Goal: Transaction & Acquisition: Purchase product/service

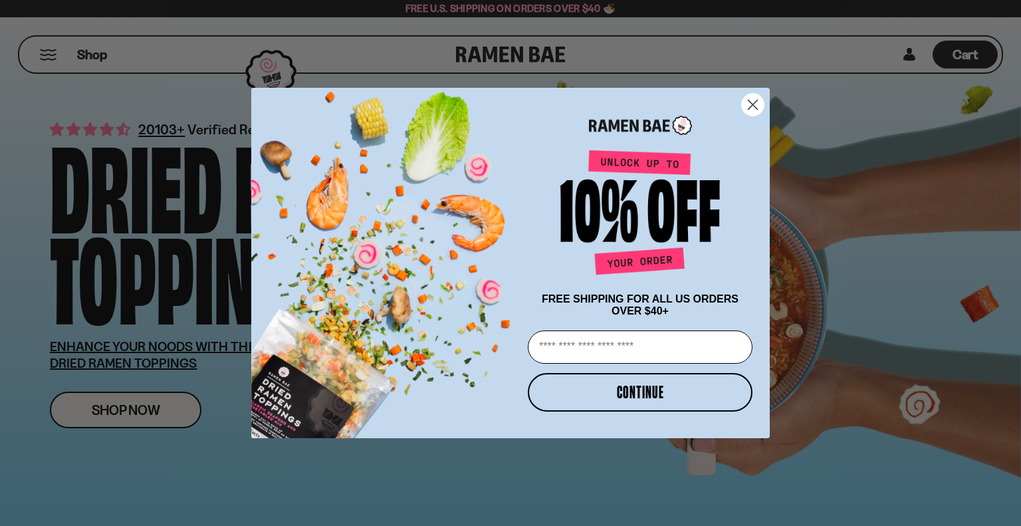
click at [751, 100] on icon "Close dialog" at bounding box center [753, 104] width 9 height 9
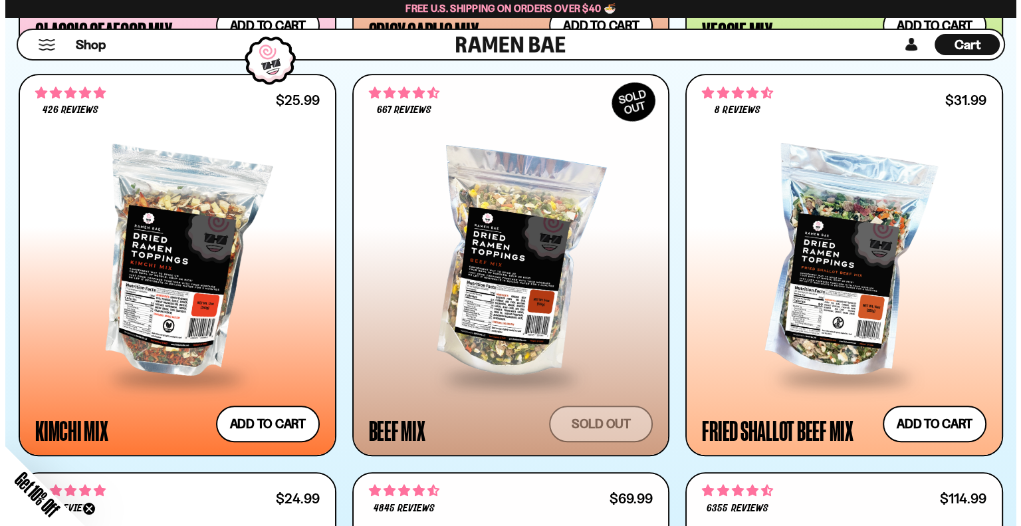
scroll to position [1039, 0]
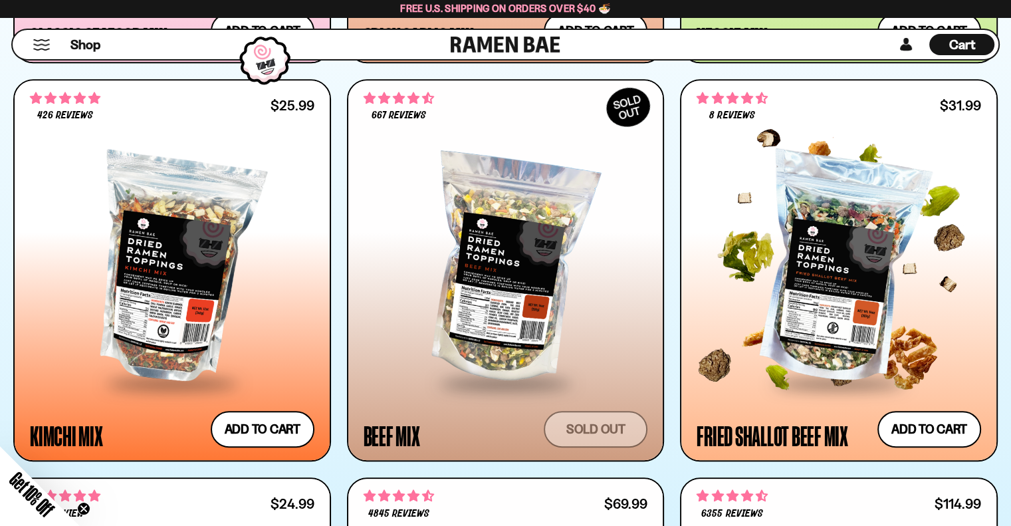
click at [765, 98] on span "4.62 stars" at bounding box center [761, 97] width 12 height 11
click at [740, 115] on span "8 reviews" at bounding box center [731, 115] width 45 height 11
click at [947, 425] on button "Add to cart Add — Regular price $31.99 Regular price Sale price $31.99 Unit pri…" at bounding box center [929, 428] width 109 height 39
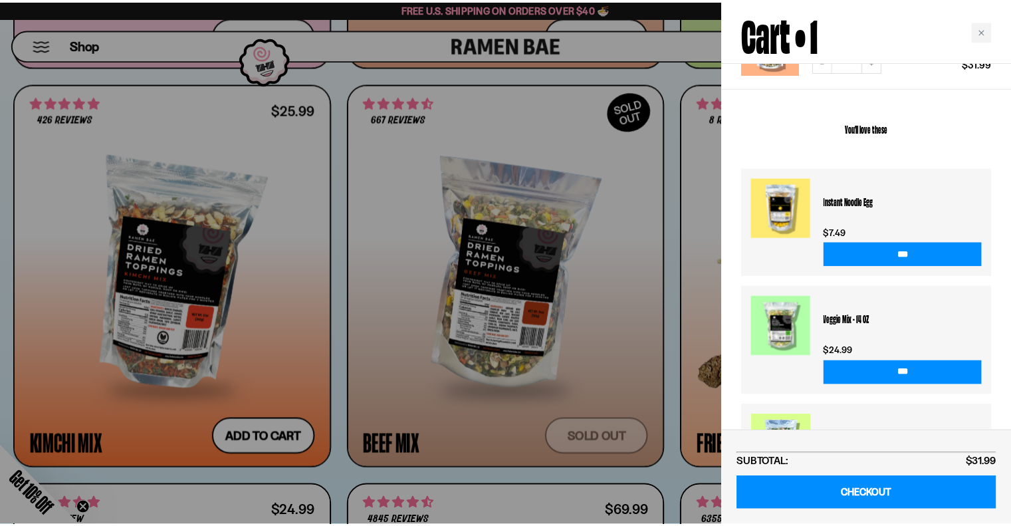
scroll to position [186, 0]
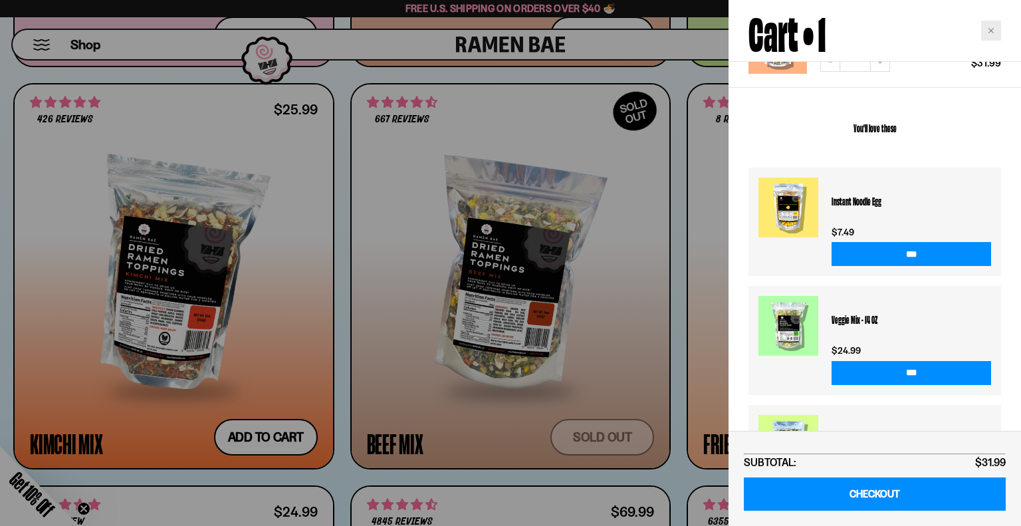
click at [992, 30] on icon "Close cart" at bounding box center [991, 30] width 7 height 7
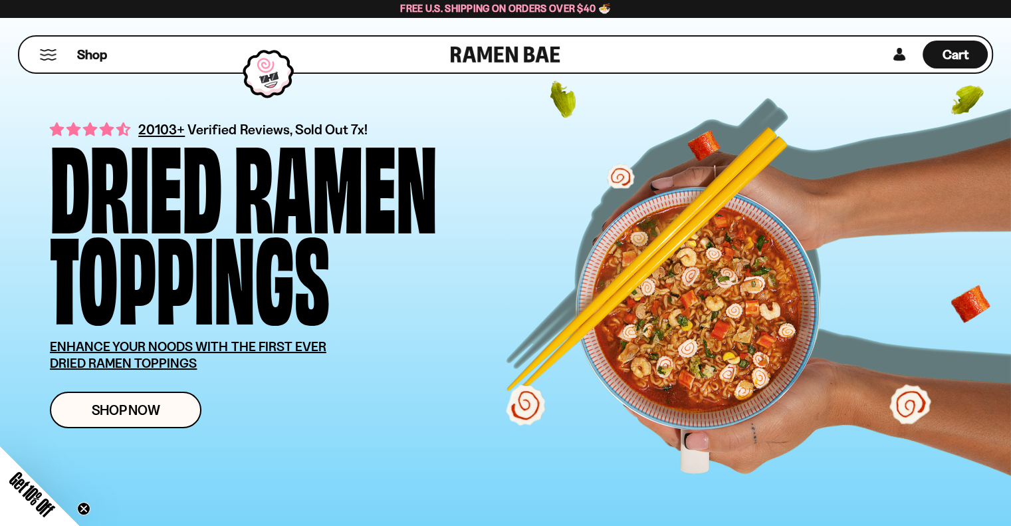
scroll to position [0, 0]
click at [55, 53] on button "Mobile Menu Trigger" at bounding box center [48, 54] width 18 height 11
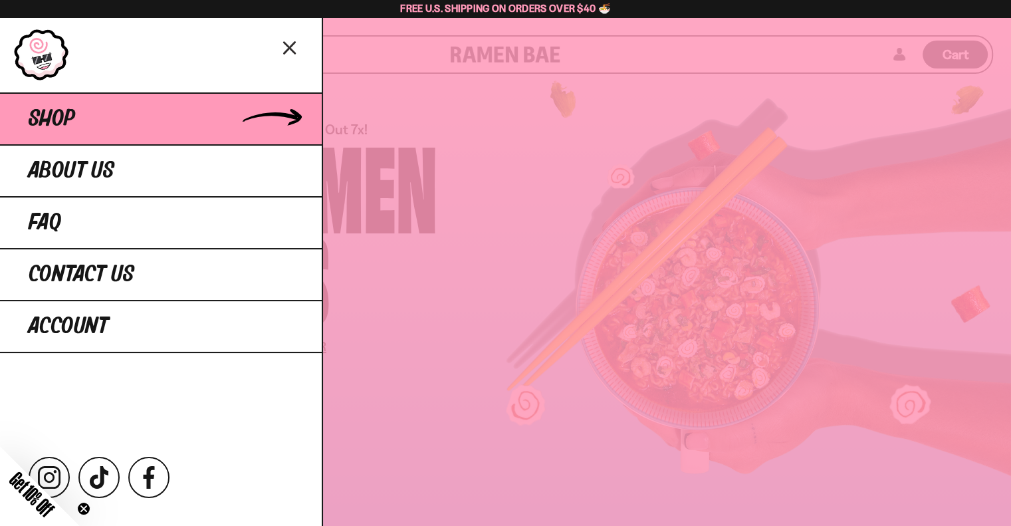
click at [100, 115] on link "Shop" at bounding box center [161, 118] width 322 height 52
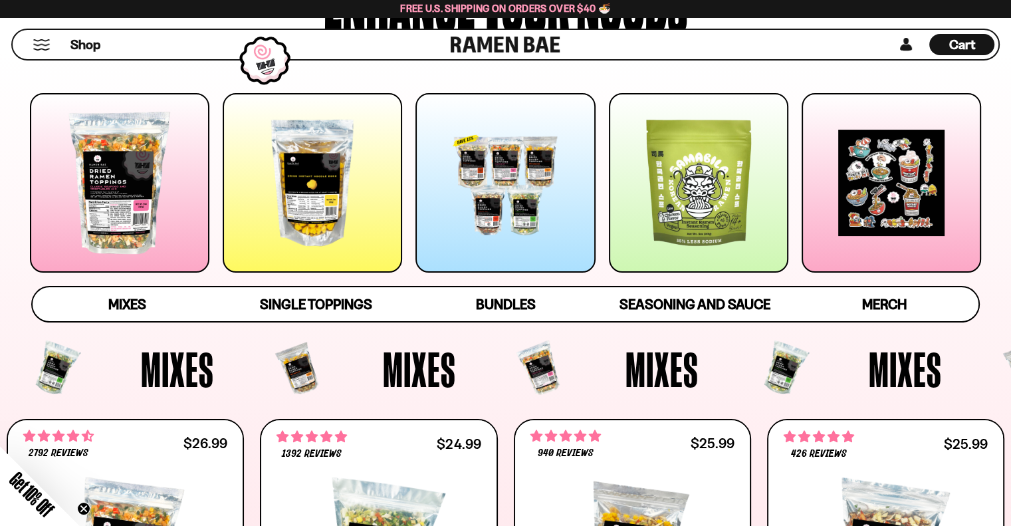
scroll to position [156, 0]
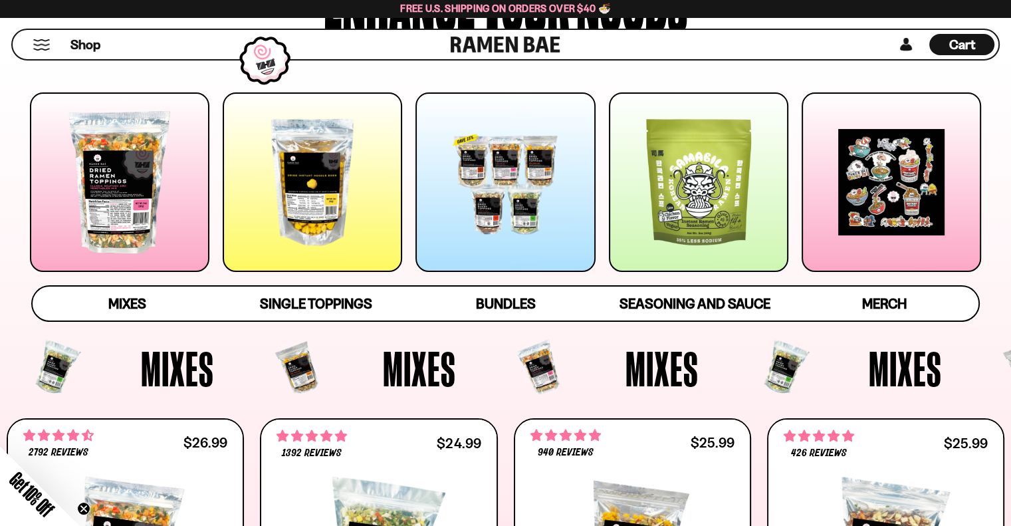
click at [320, 192] on div at bounding box center [312, 181] width 179 height 179
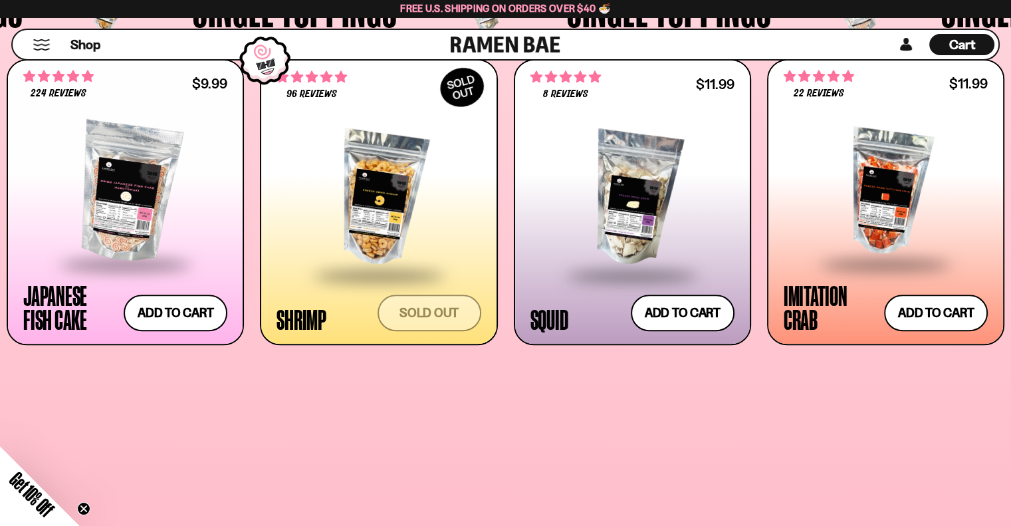
scroll to position [1258, 0]
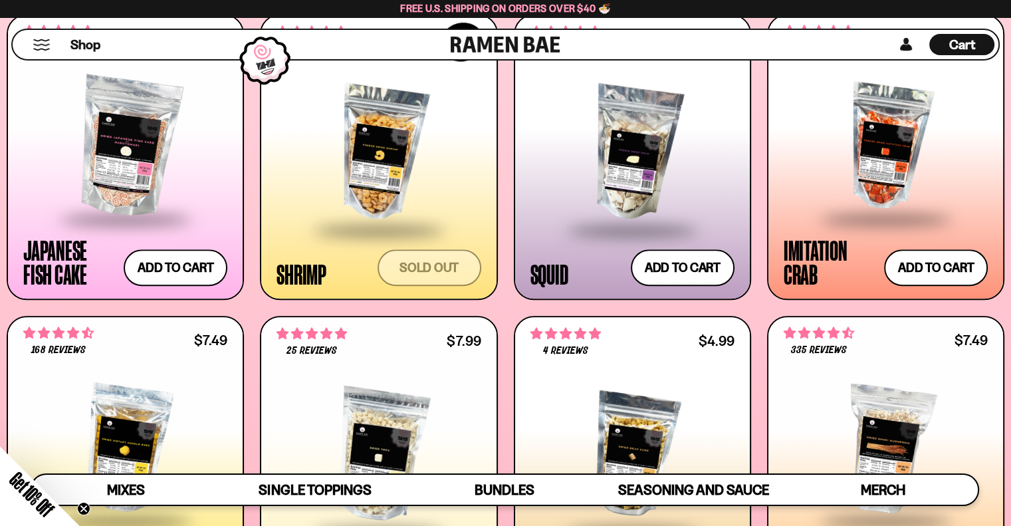
click at [116, 390] on div at bounding box center [125, 448] width 204 height 141
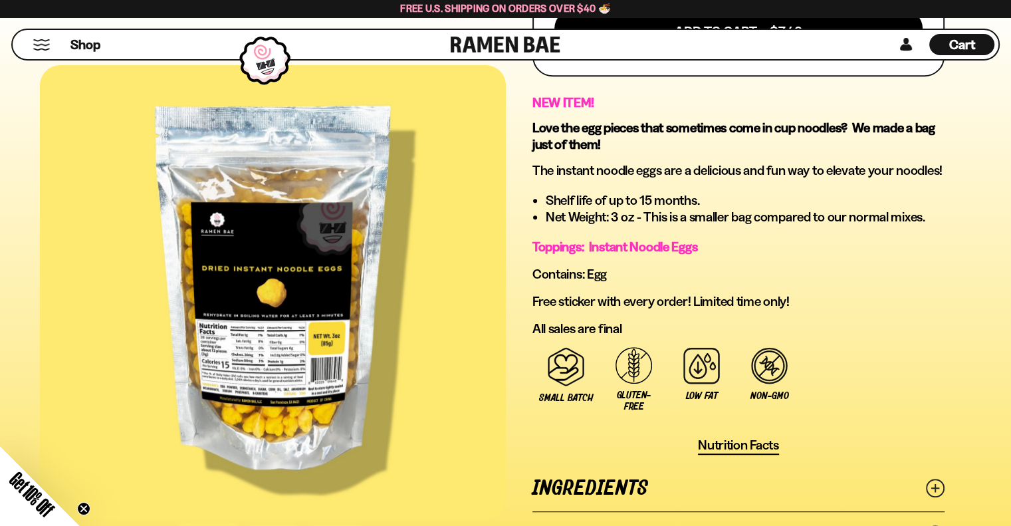
scroll to position [661, 0]
click at [267, 351] on div at bounding box center [273, 293] width 466 height 454
click at [263, 324] on div at bounding box center [273, 293] width 466 height 454
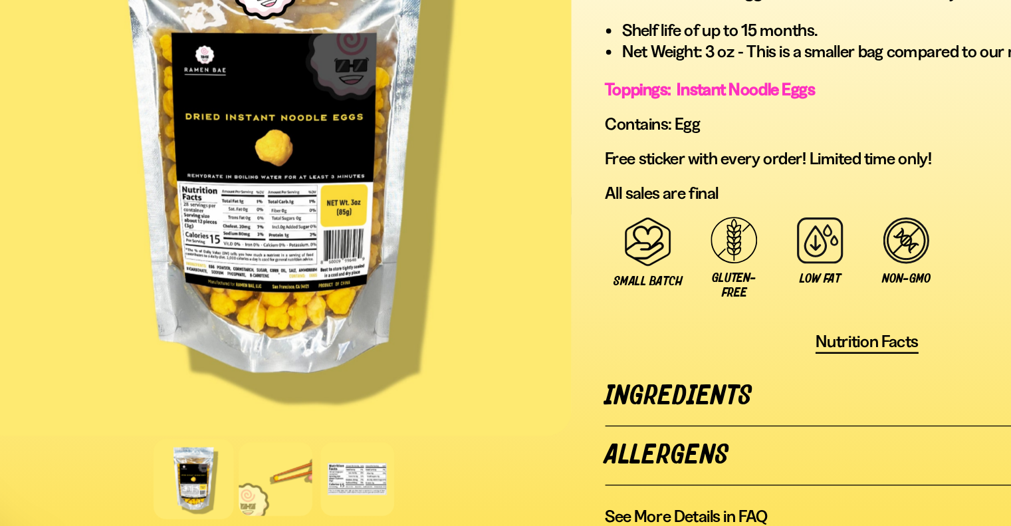
scroll to position [768, 0]
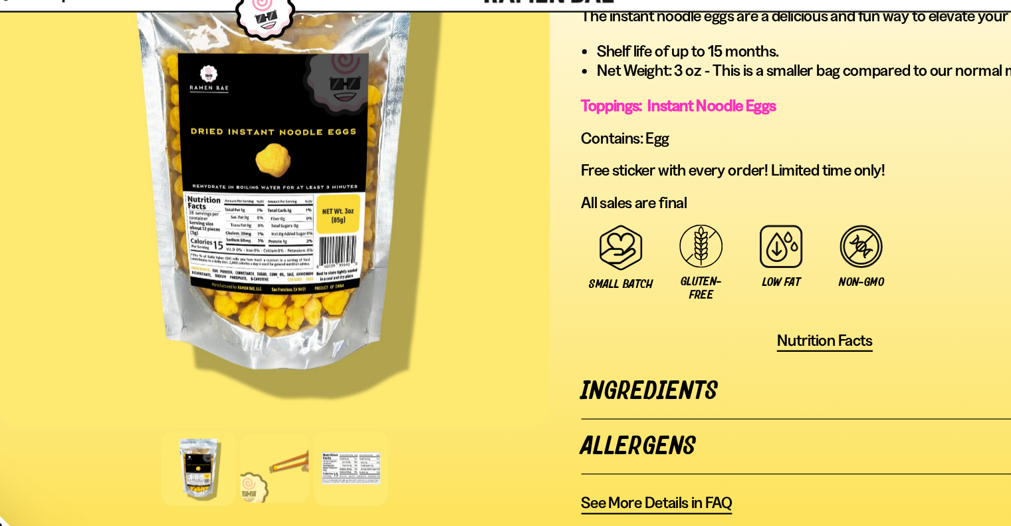
click at [338, 439] on div at bounding box center [337, 446] width 63 height 63
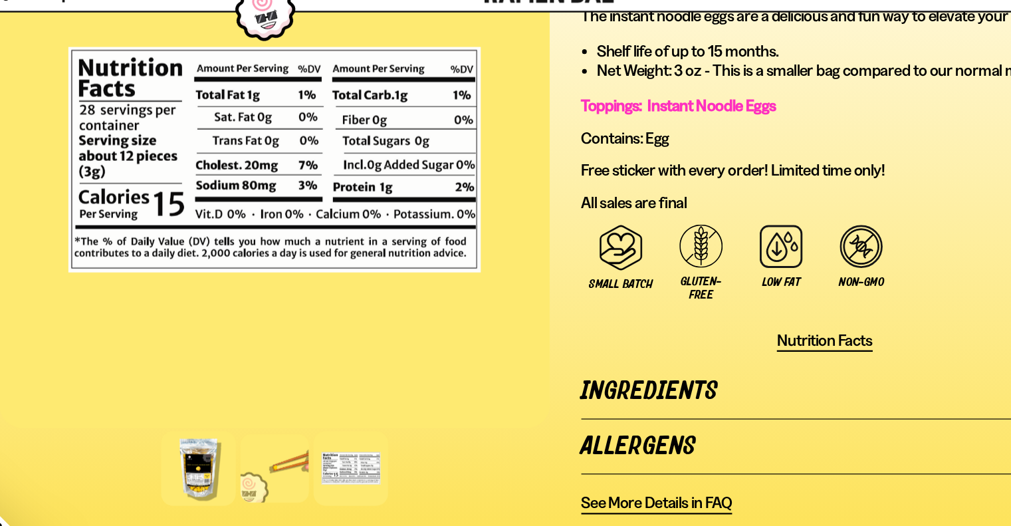
click at [205, 449] on div at bounding box center [208, 446] width 63 height 63
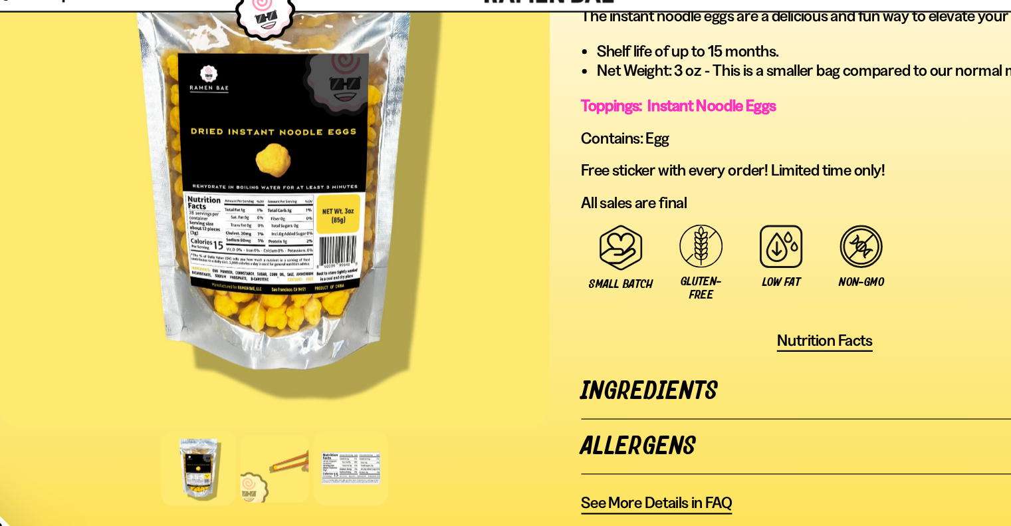
click at [332, 434] on div at bounding box center [337, 446] width 63 height 63
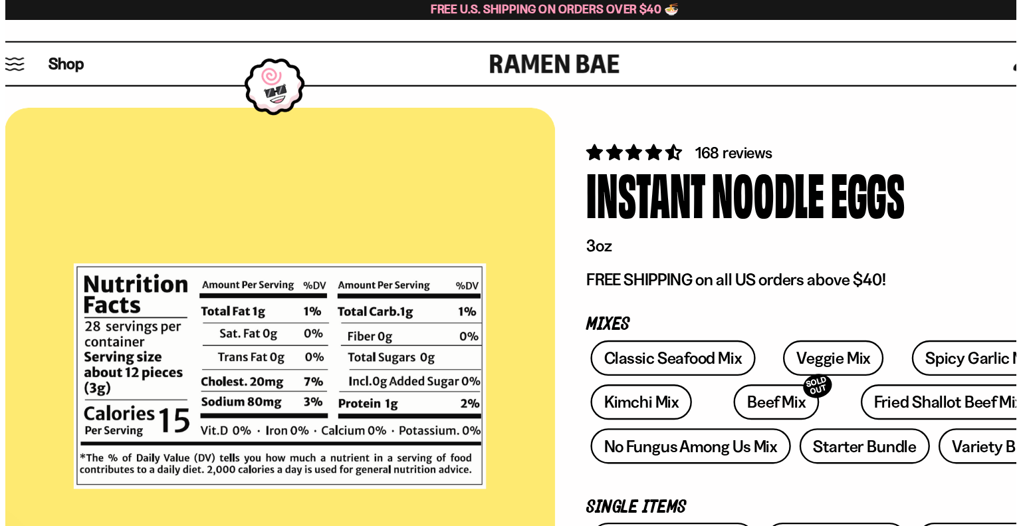
scroll to position [0, 0]
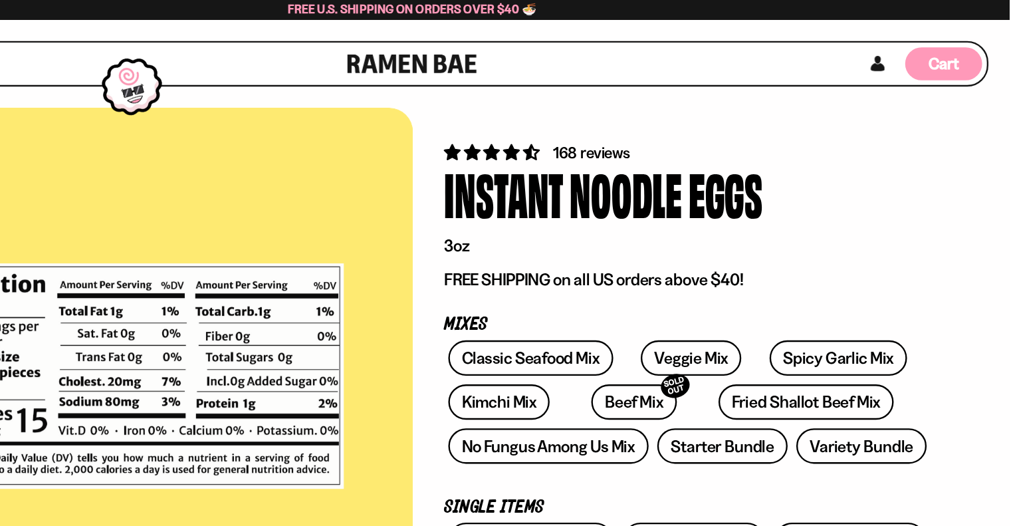
click at [944, 58] on span "Cart" at bounding box center [956, 55] width 26 height 16
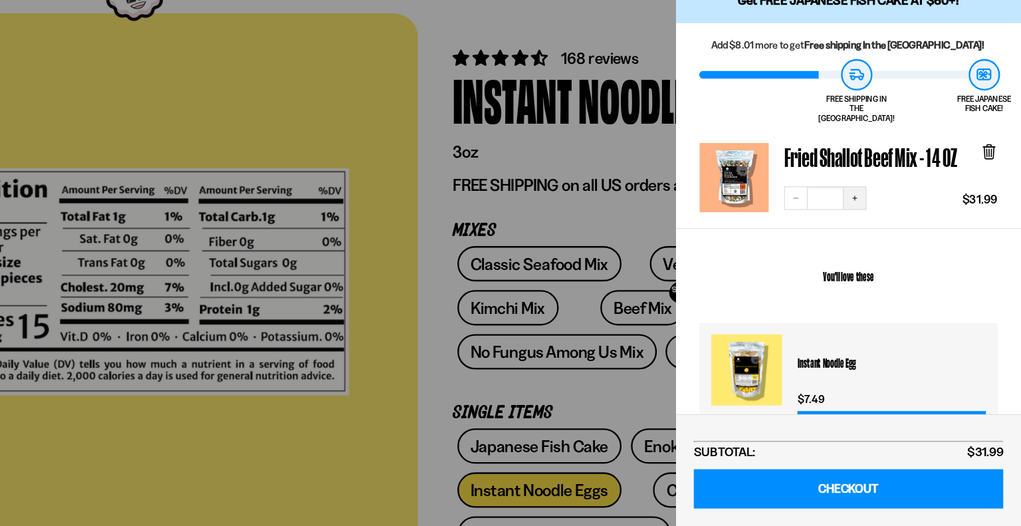
click at [881, 244] on icon "Increase quantity" at bounding box center [880, 248] width 8 height 8
